Goal: Navigation & Orientation: Go to known website

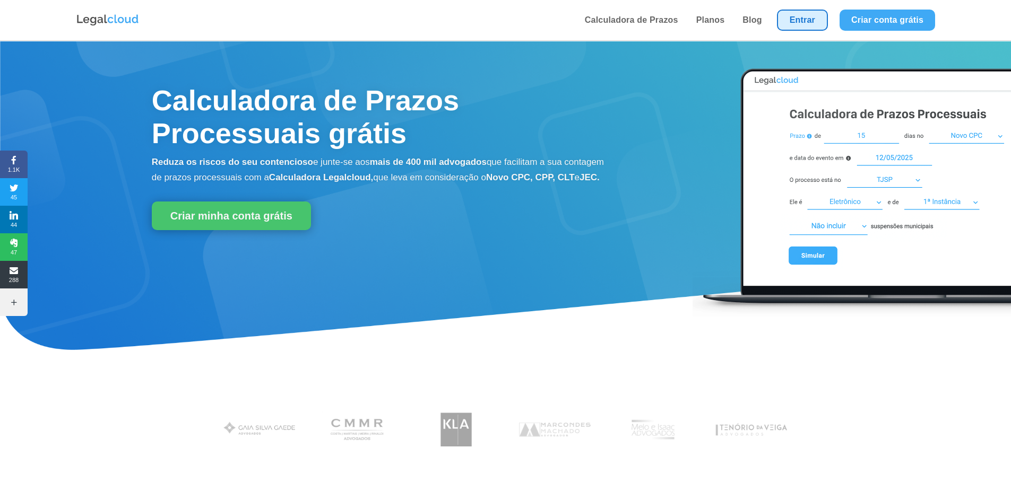
click at [808, 18] on link "Entrar" at bounding box center [802, 20] width 51 height 21
click at [812, 23] on link "Entrar" at bounding box center [802, 20] width 51 height 21
click at [801, 11] on link "Entrar" at bounding box center [802, 20] width 51 height 21
